Goal: Check status: Check status

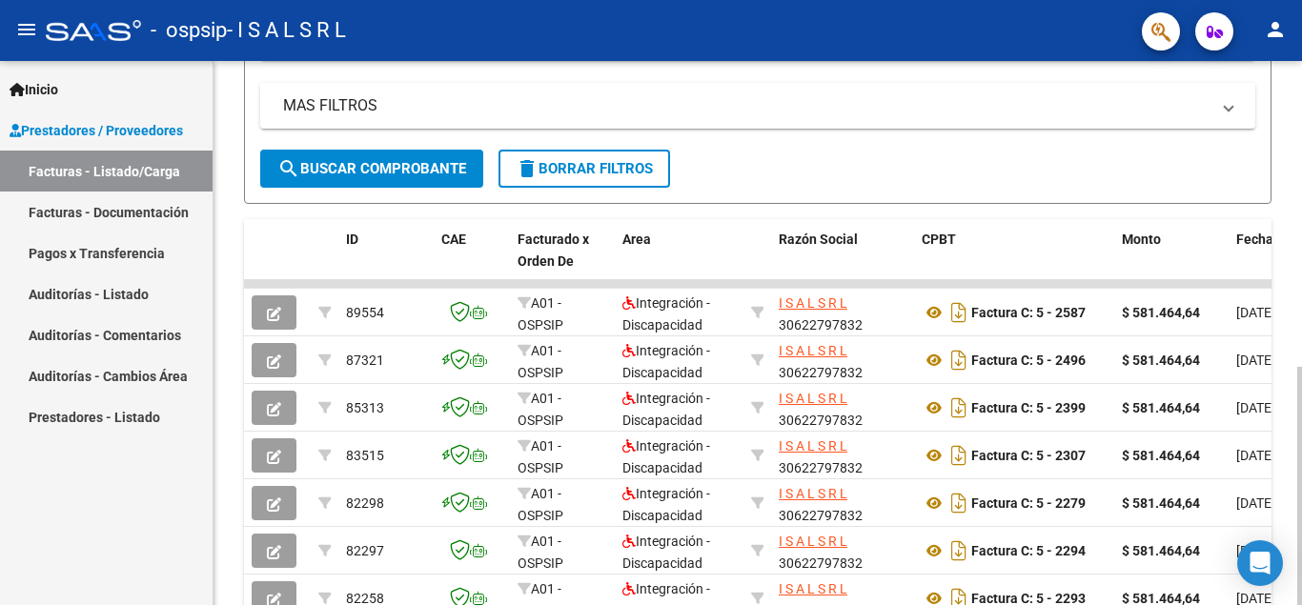
scroll to position [478, 0]
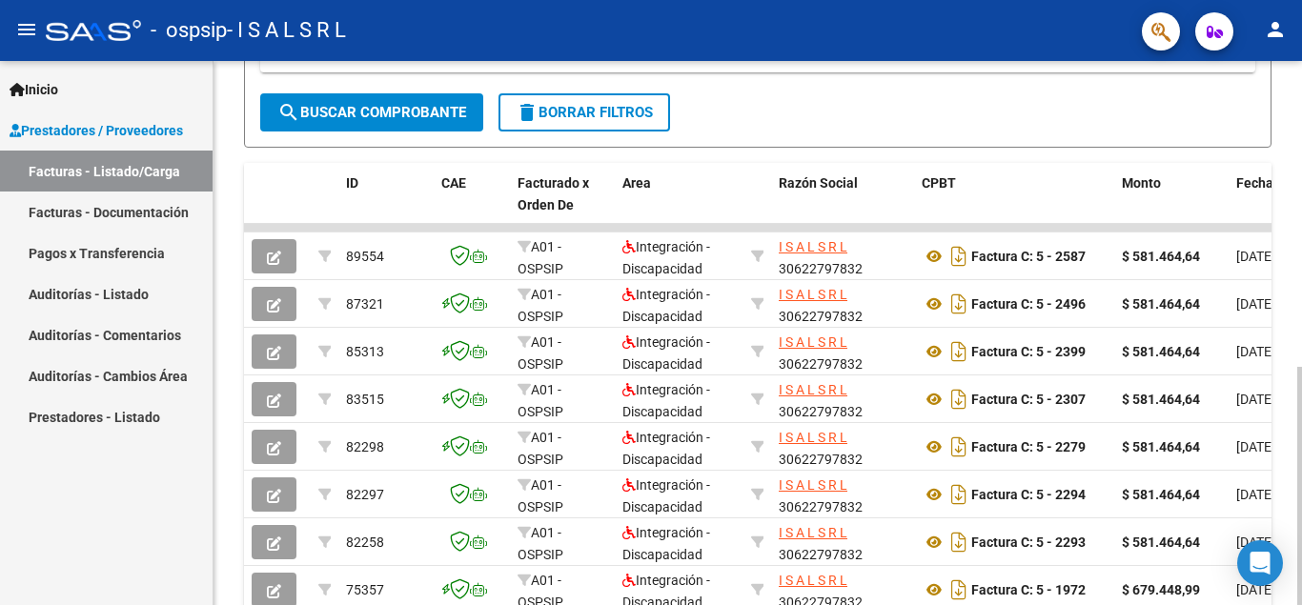
click at [1301, 378] on div at bounding box center [1299, 486] width 5 height 238
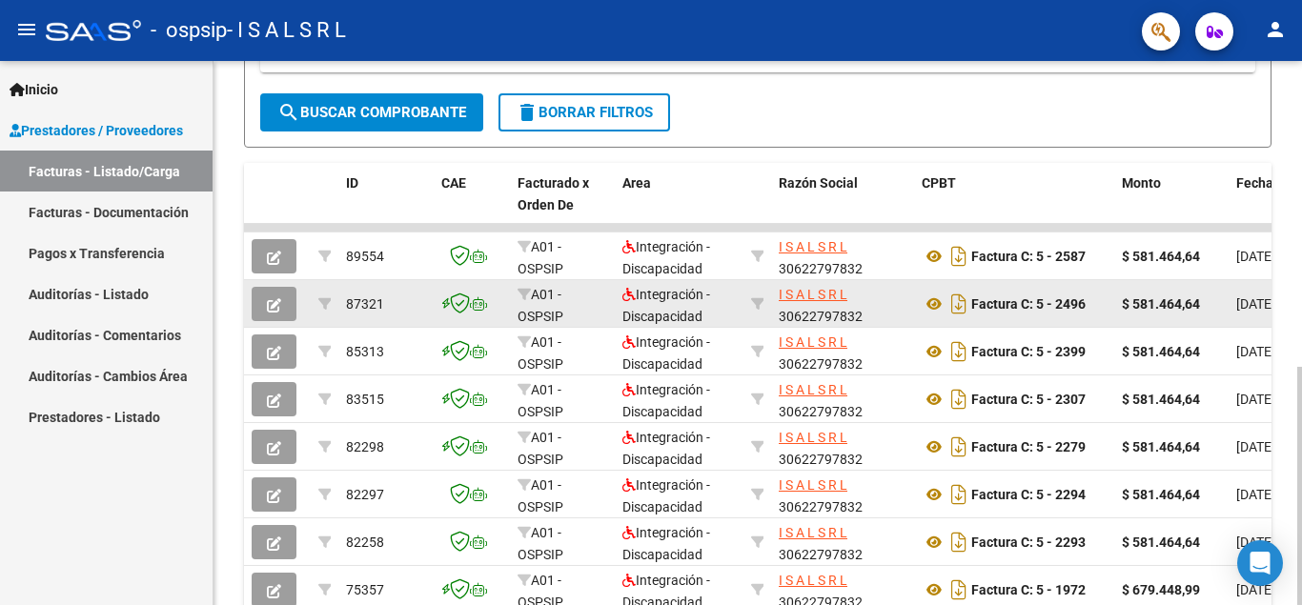
click at [285, 304] on button "button" at bounding box center [274, 304] width 45 height 34
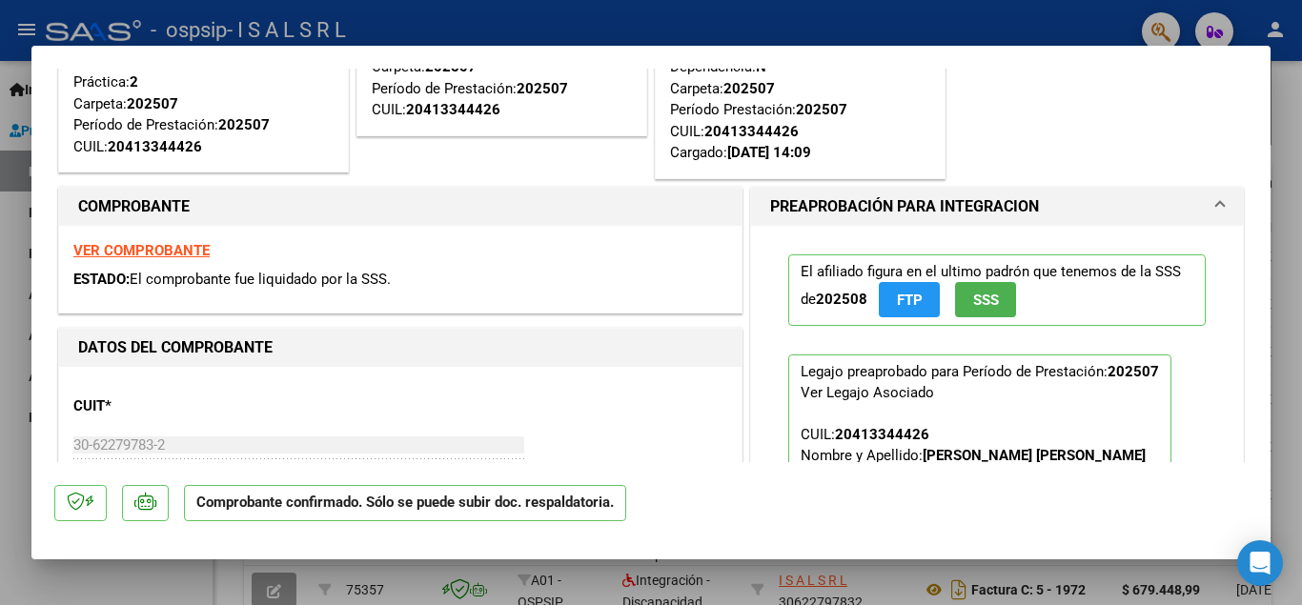
scroll to position [0, 0]
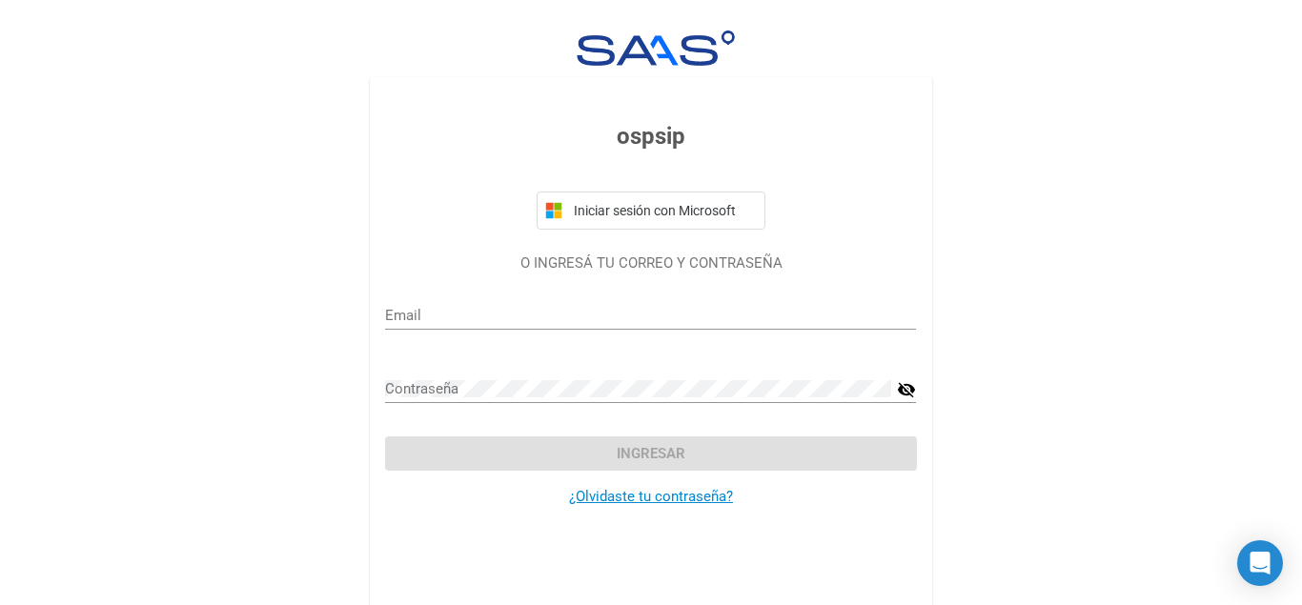
type input "[EMAIL_ADDRESS][DOMAIN_NAME]"
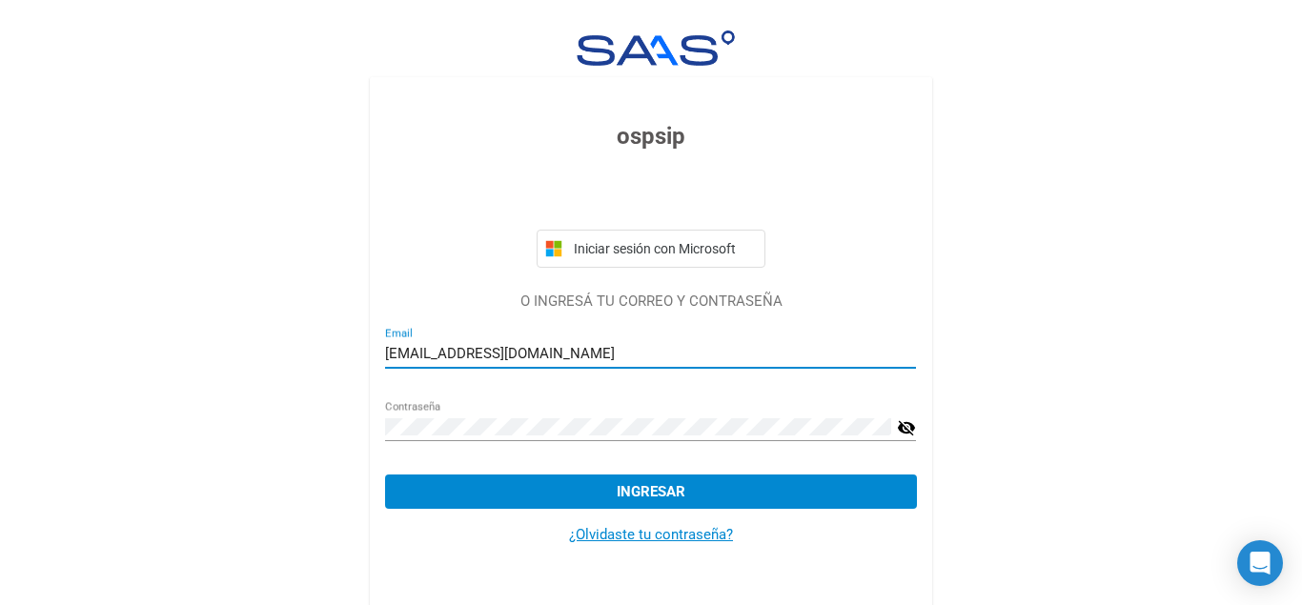
click at [717, 479] on button "Ingresar" at bounding box center [650, 492] width 531 height 34
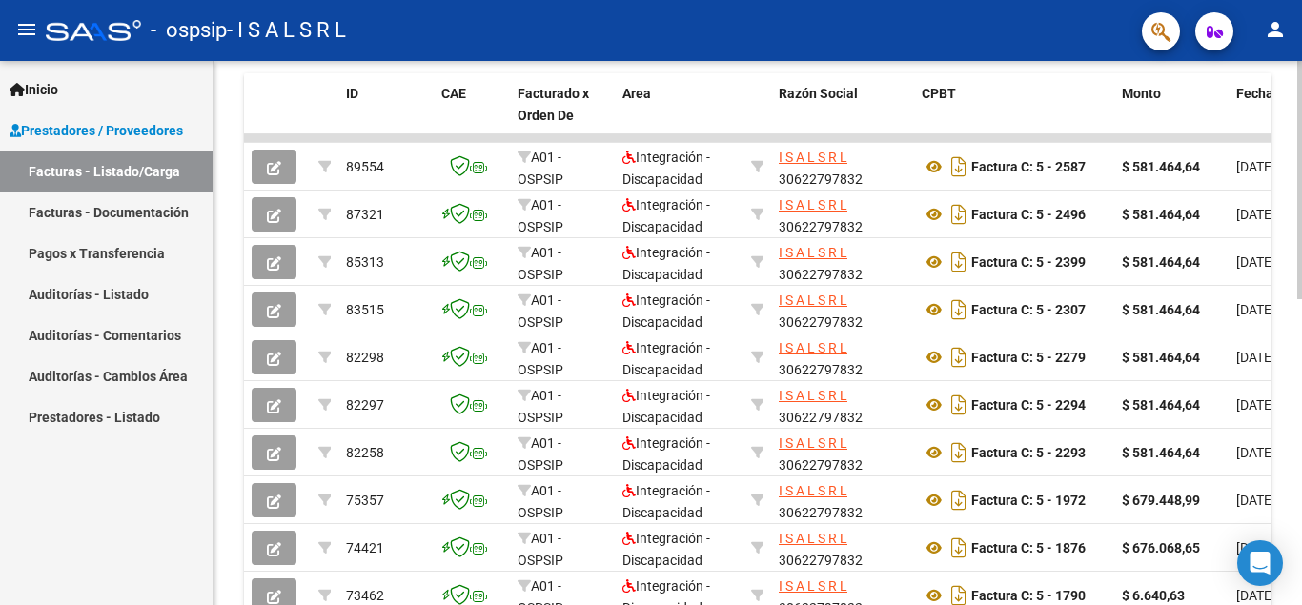
click at [1301, 299] on div at bounding box center [1299, 180] width 5 height 238
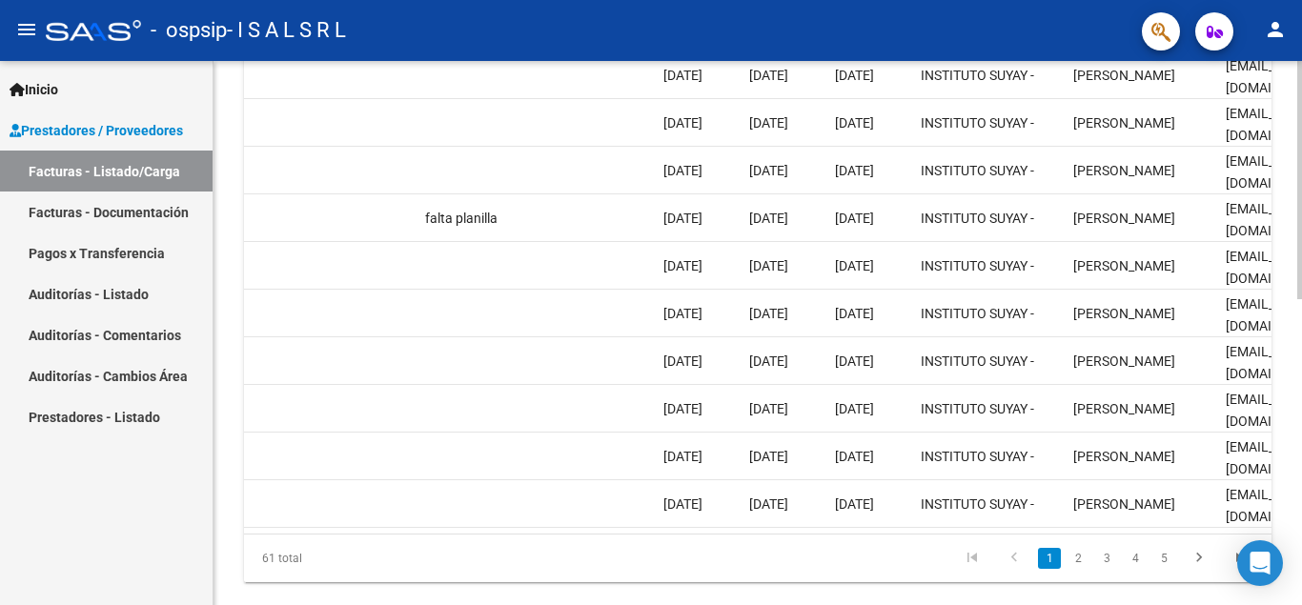
scroll to position [699, 0]
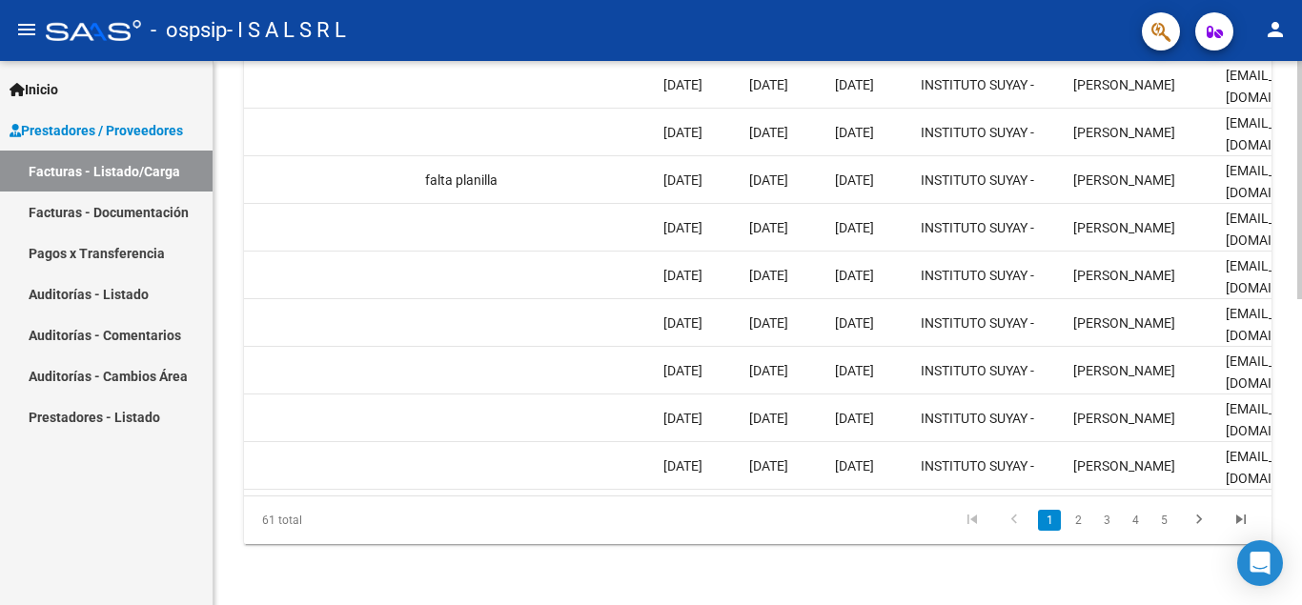
click at [1301, 299] on div at bounding box center [1299, 180] width 5 height 238
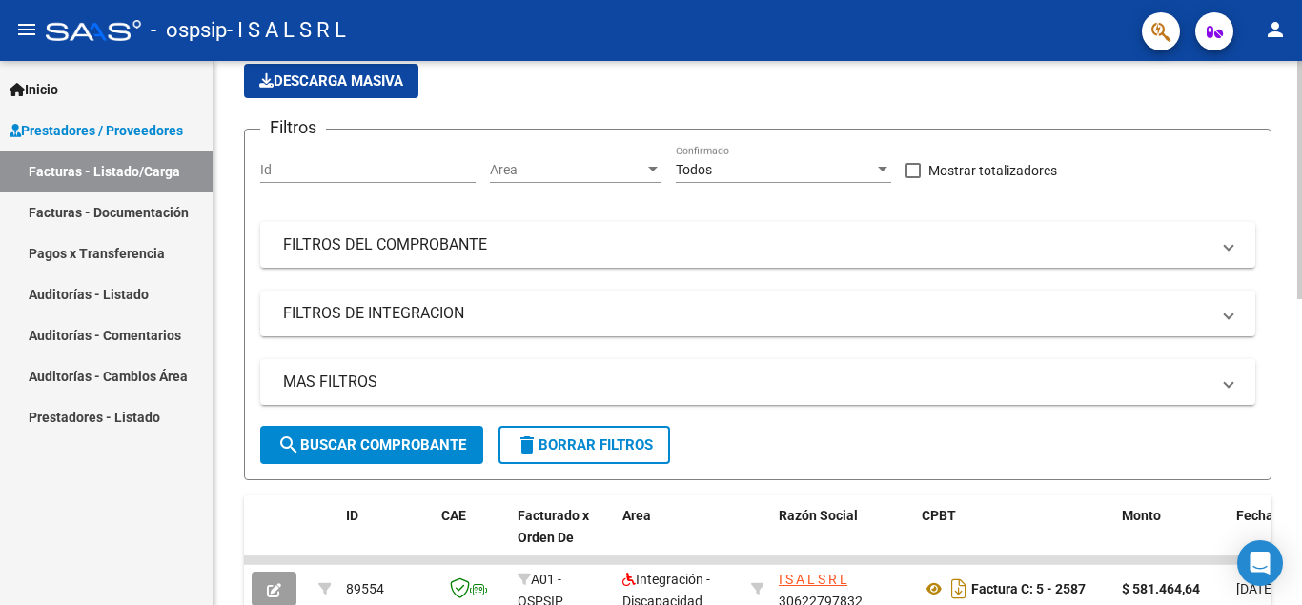
scroll to position [422, 0]
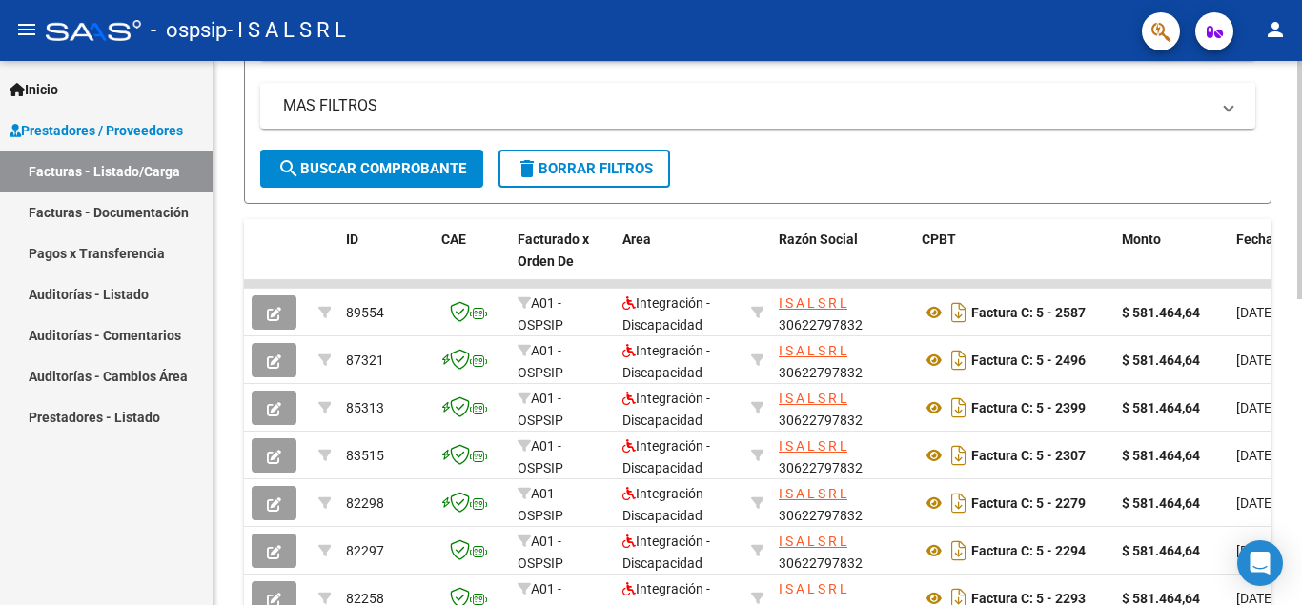
click at [1296, 276] on div "Video tutorial PRESTADORES -> Listado de CPBTs Emitidos por Prestadores / Prove…" at bounding box center [760, 260] width 1093 height 1242
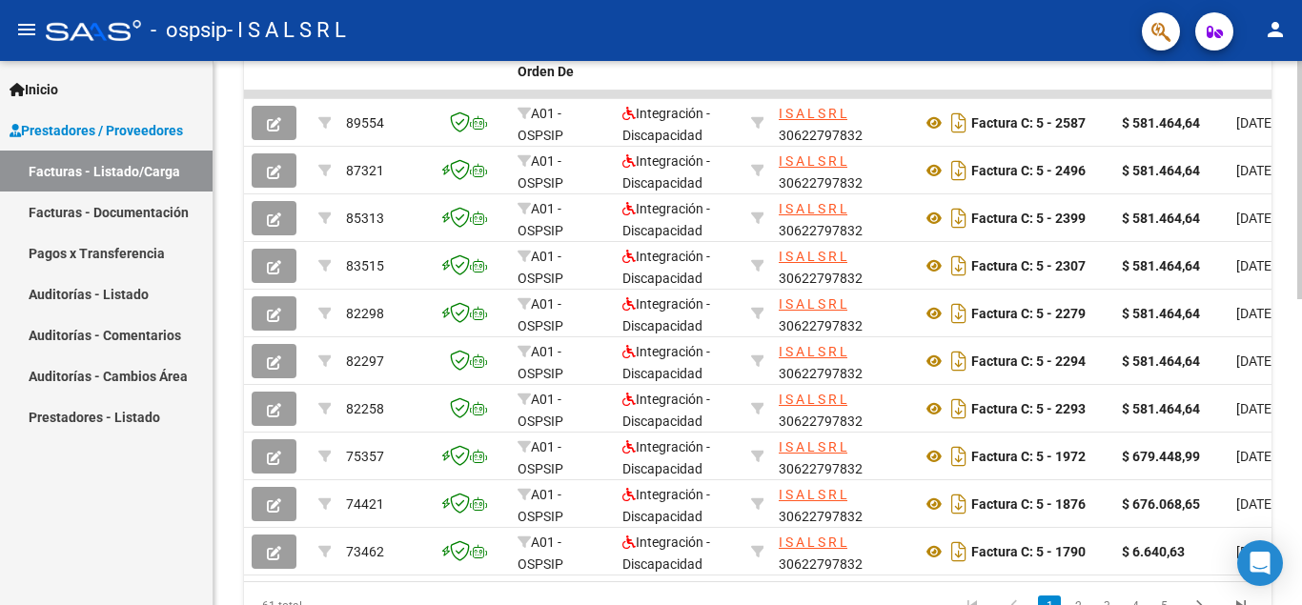
scroll to position [634, 0]
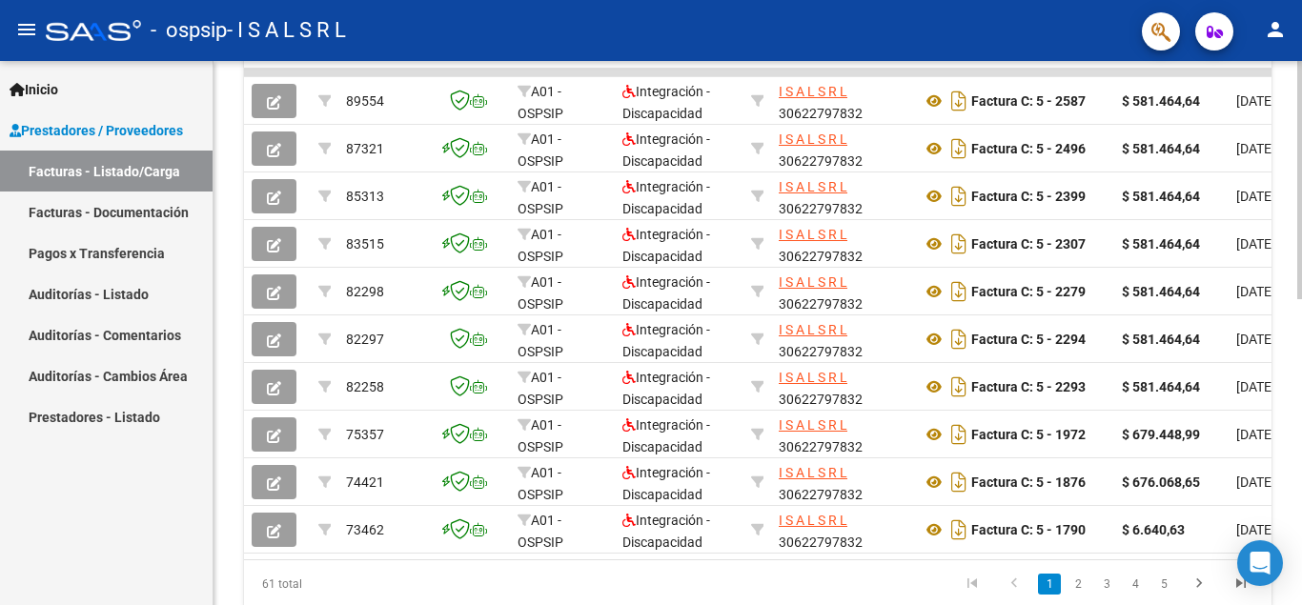
click at [1301, 299] on div at bounding box center [1299, 180] width 5 height 238
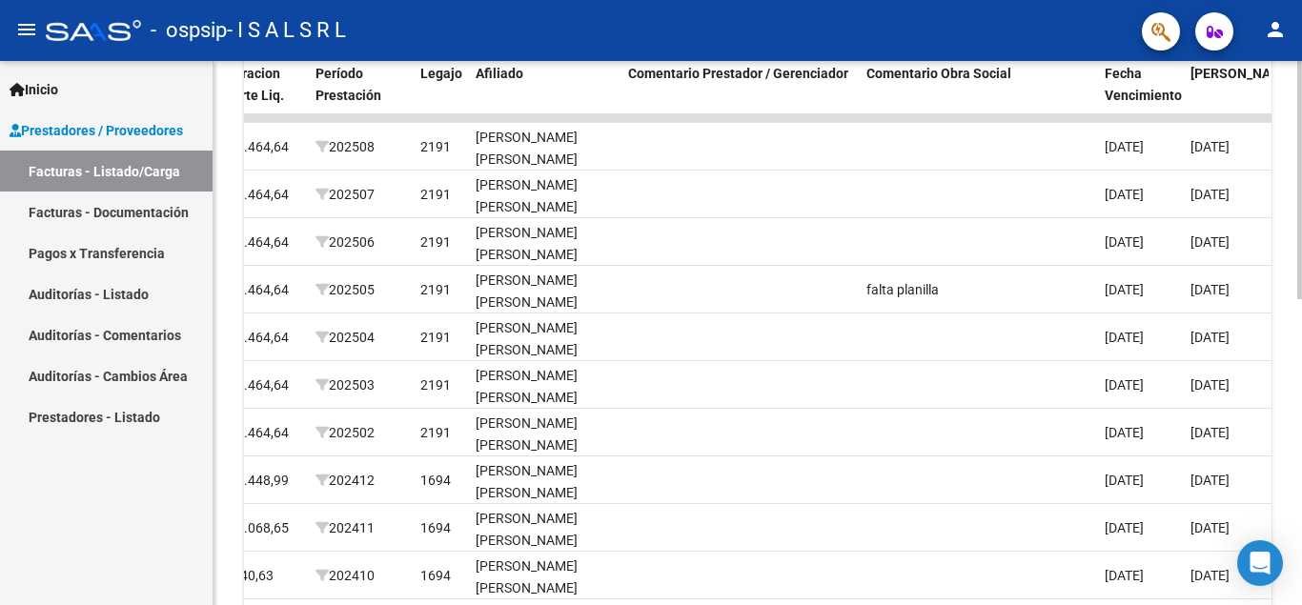
scroll to position [556, 0]
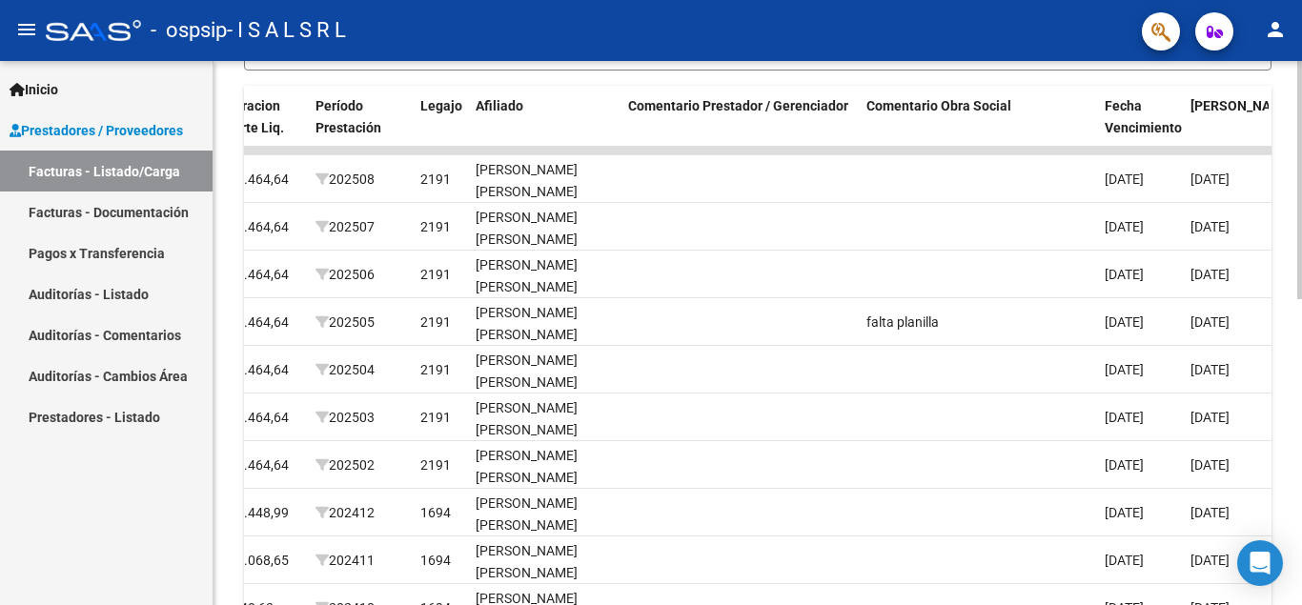
click at [1301, 299] on div at bounding box center [1299, 180] width 5 height 238
